Goal: Information Seeking & Learning: Learn about a topic

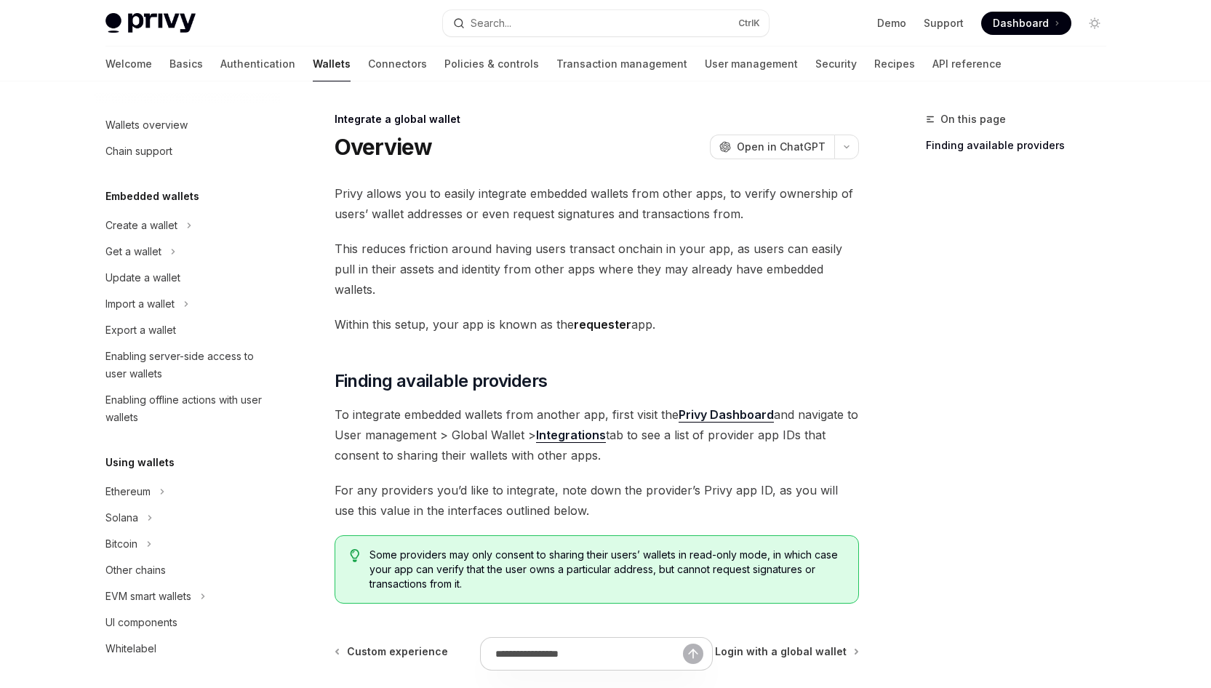
scroll to position [745, 0]
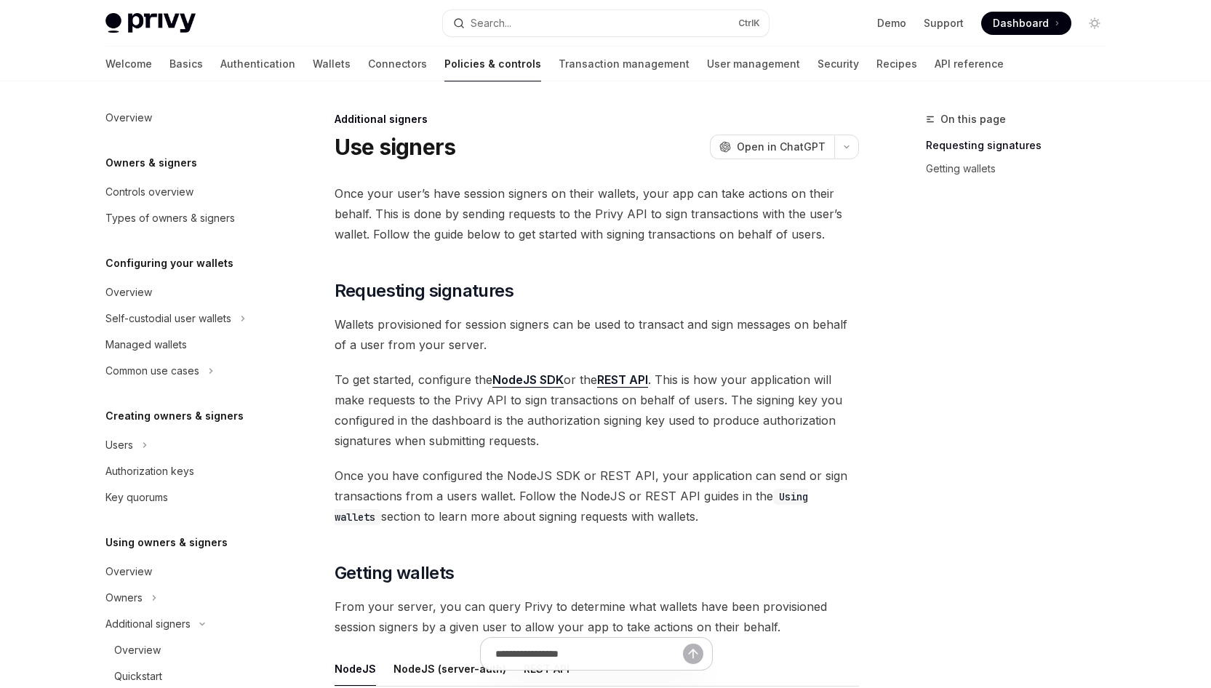
scroll to position [396, 0]
